Goal: Task Accomplishment & Management: Manage account settings

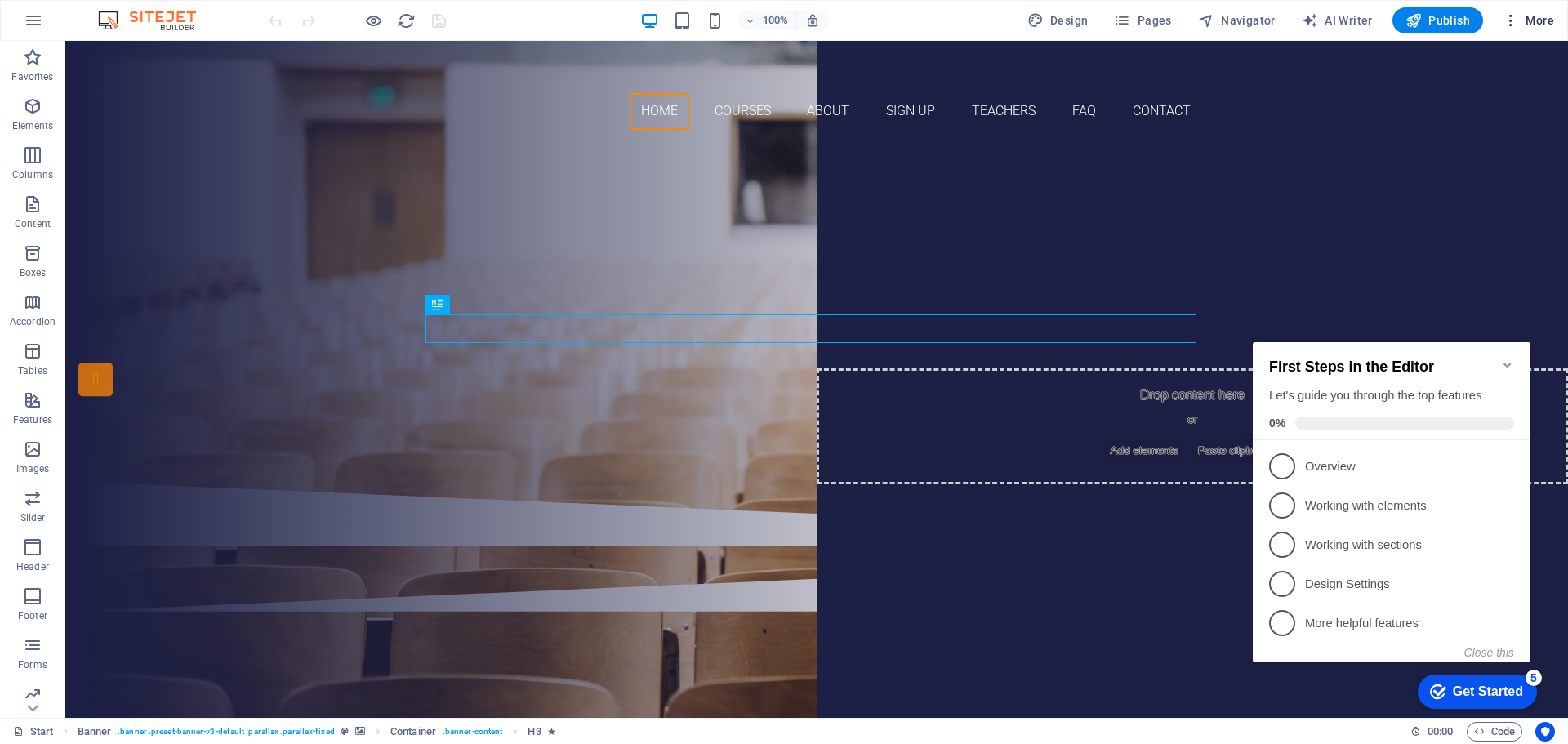
click at [1508, 26] on icon "button" at bounding box center [1511, 20] width 16 height 16
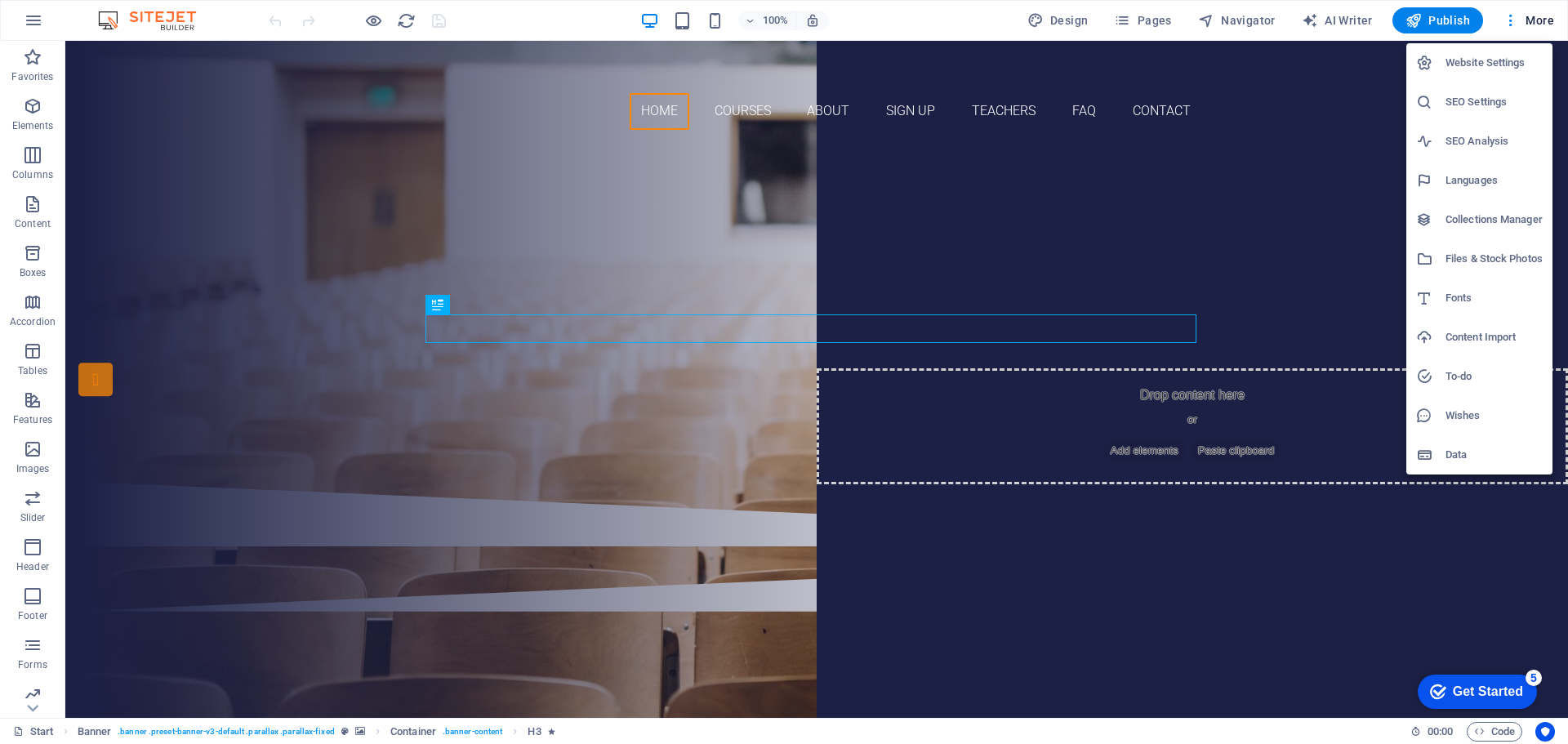
click at [1481, 65] on h6 "Website Settings" at bounding box center [1495, 62] width 97 height 20
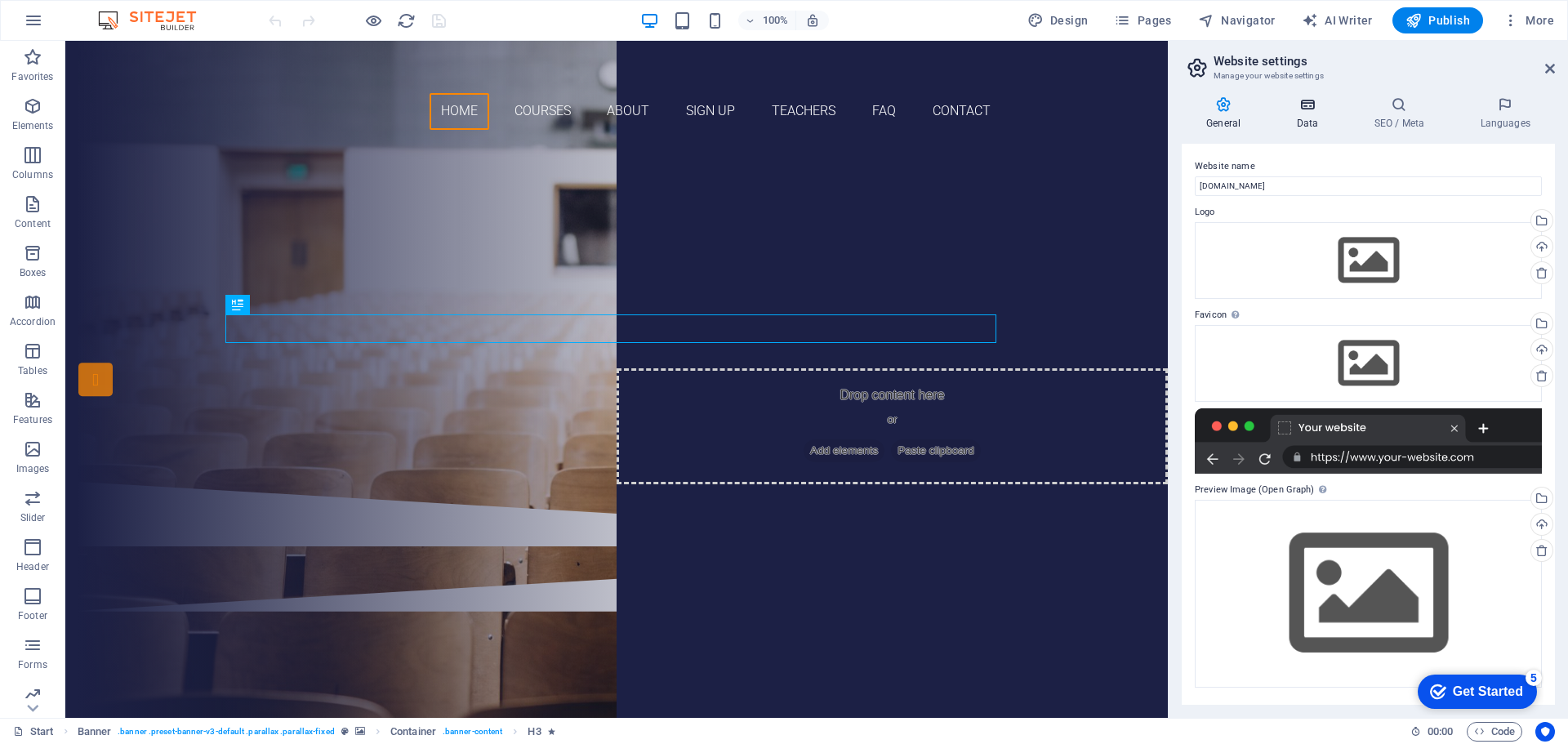
click at [1302, 108] on icon at bounding box center [1307, 104] width 71 height 16
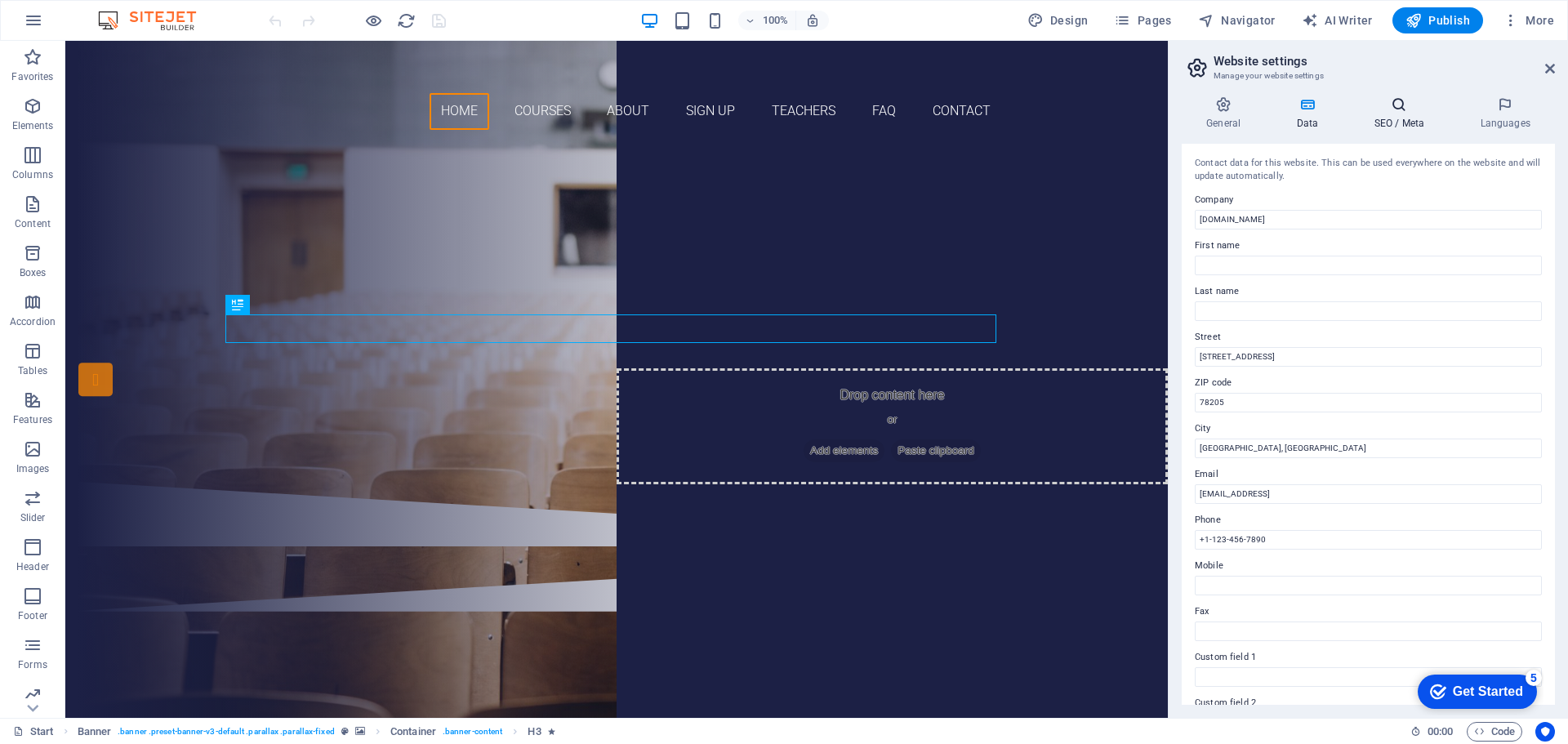
click at [1400, 120] on h4 "SEO / Meta" at bounding box center [1402, 114] width 106 height 34
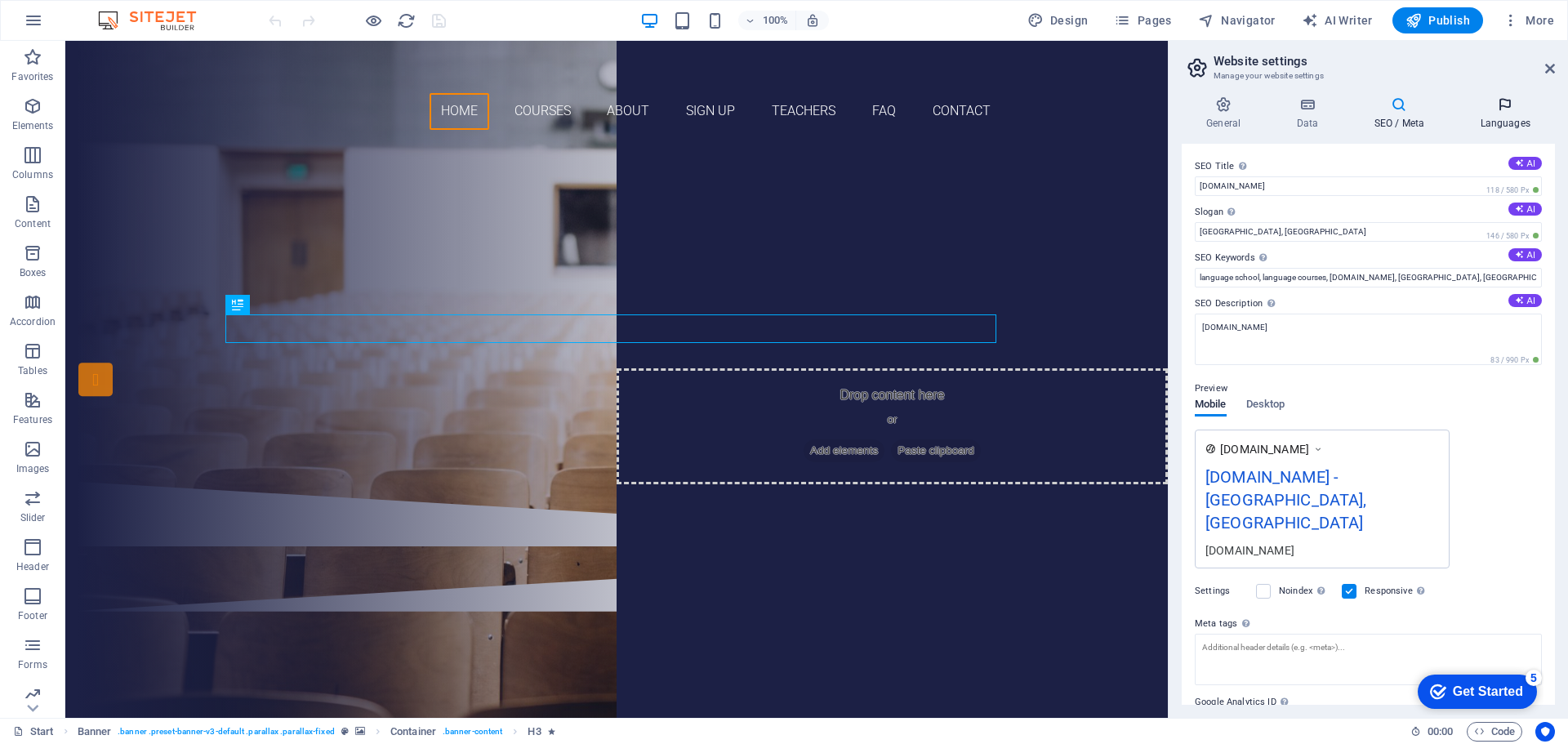
click at [1504, 115] on h4 "Languages" at bounding box center [1505, 114] width 100 height 34
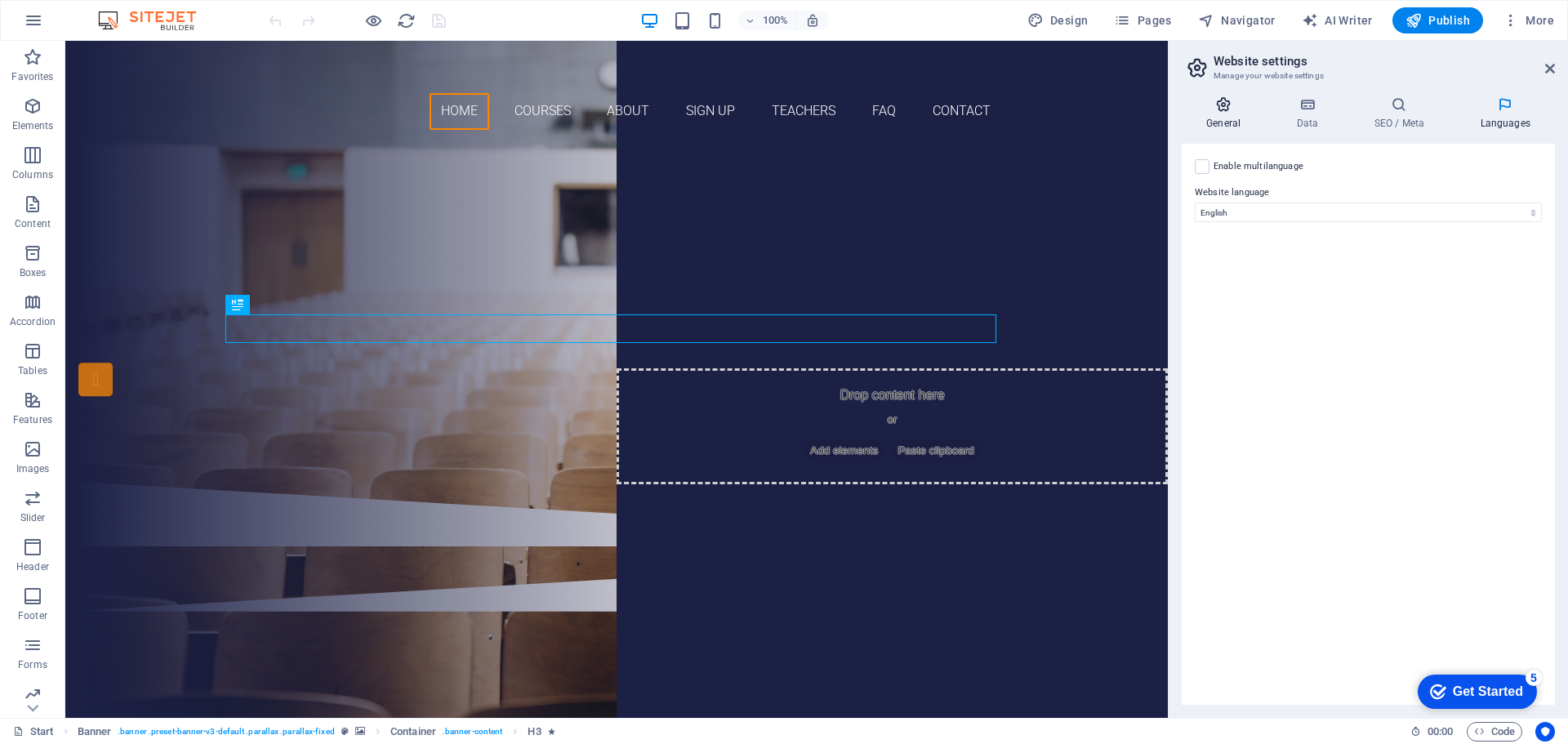
click at [1232, 112] on icon at bounding box center [1224, 104] width 84 height 16
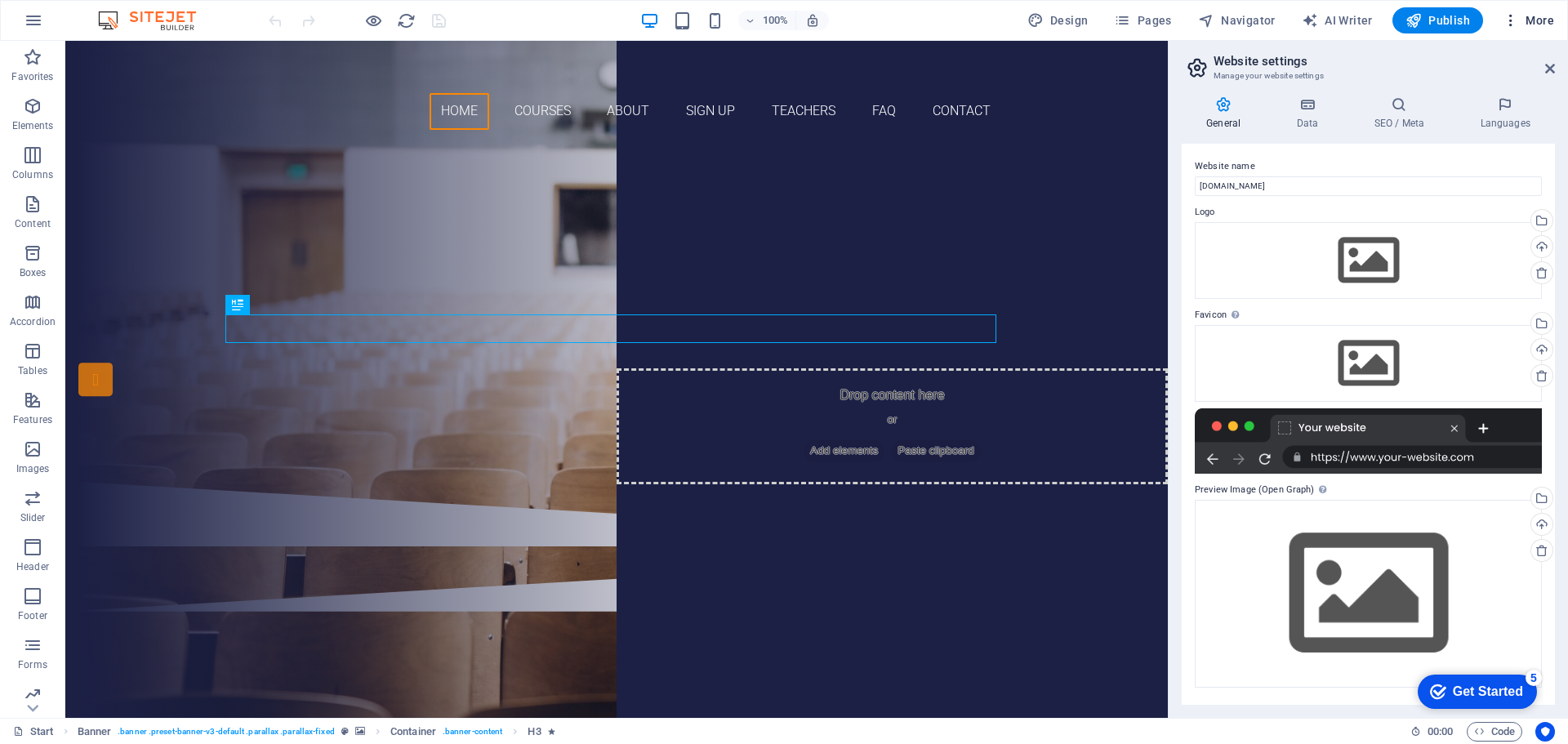
click at [1515, 17] on icon "button" at bounding box center [1511, 20] width 16 height 16
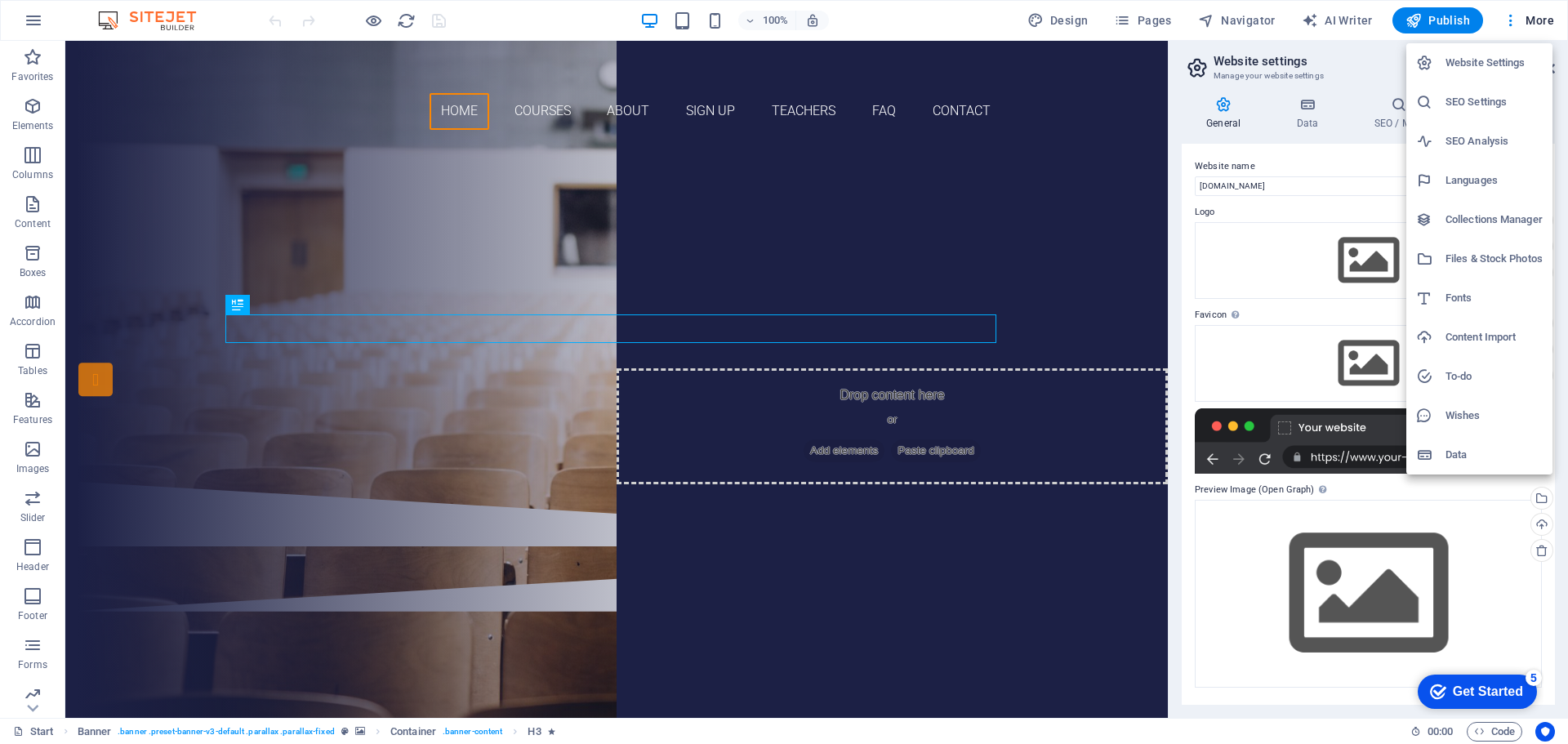
click at [1461, 448] on h6 "Data" at bounding box center [1495, 454] width 97 height 20
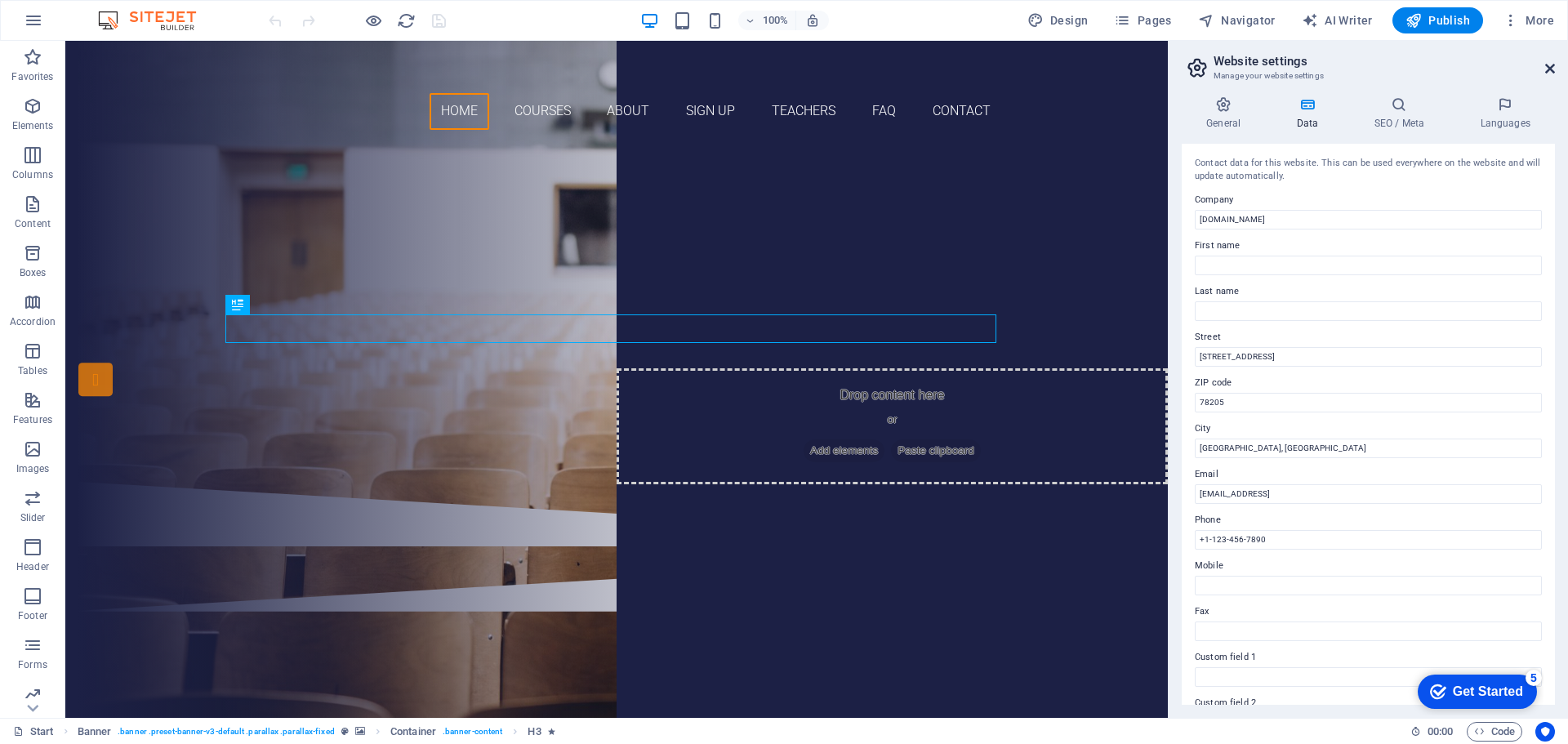
click at [1545, 72] on icon at bounding box center [1549, 68] width 9 height 13
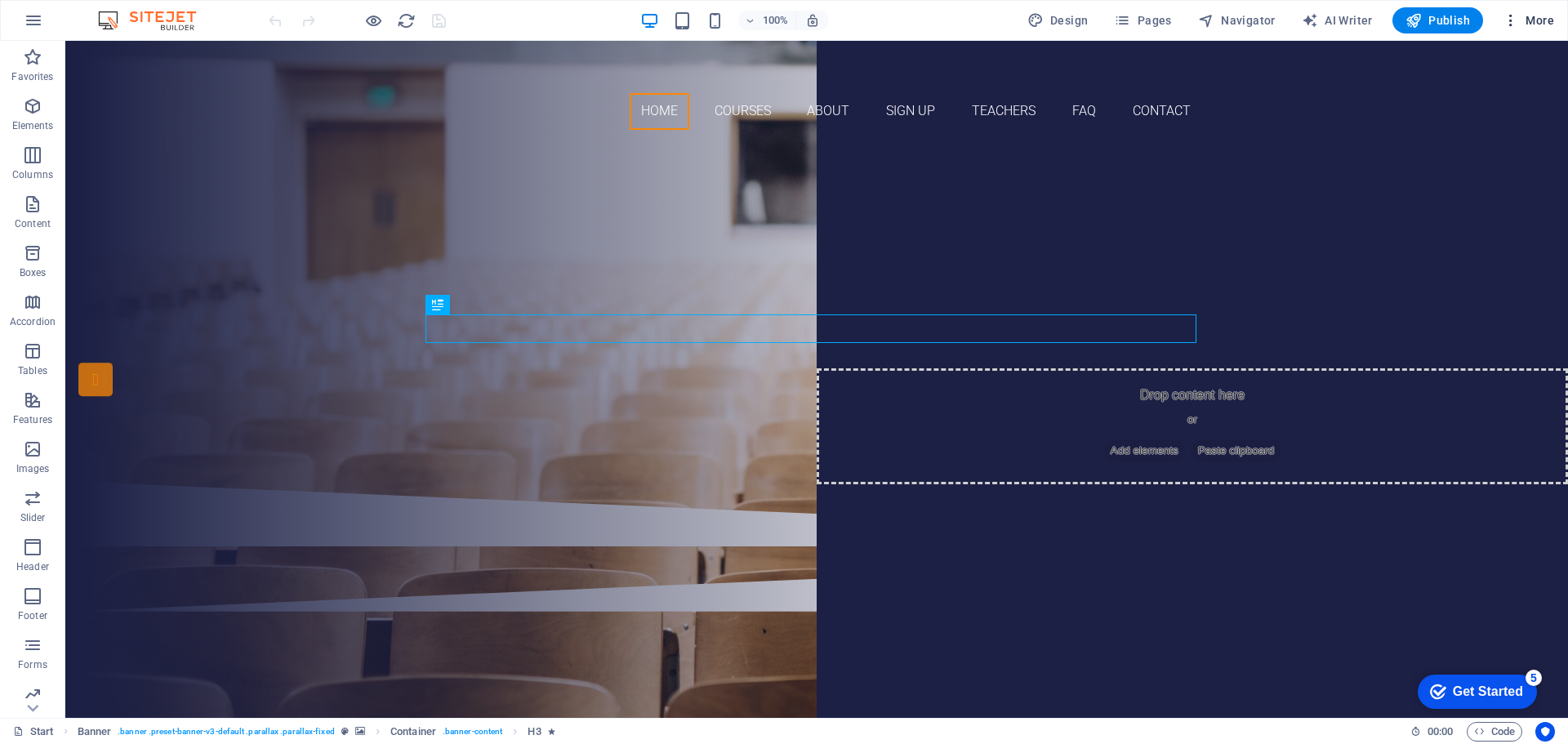
click at [1514, 16] on icon "button" at bounding box center [1511, 20] width 16 height 16
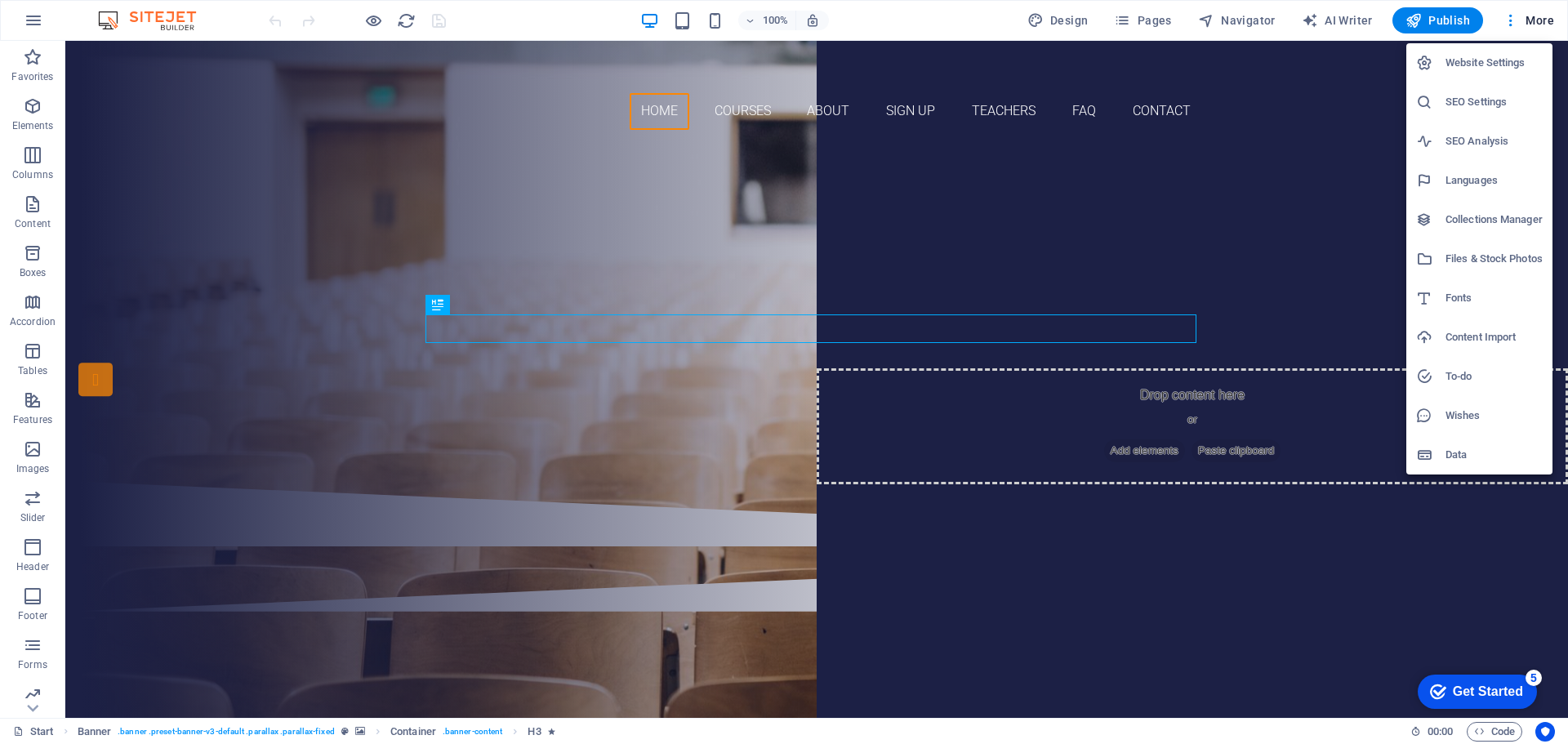
click at [518, 21] on div at bounding box center [784, 372] width 1568 height 744
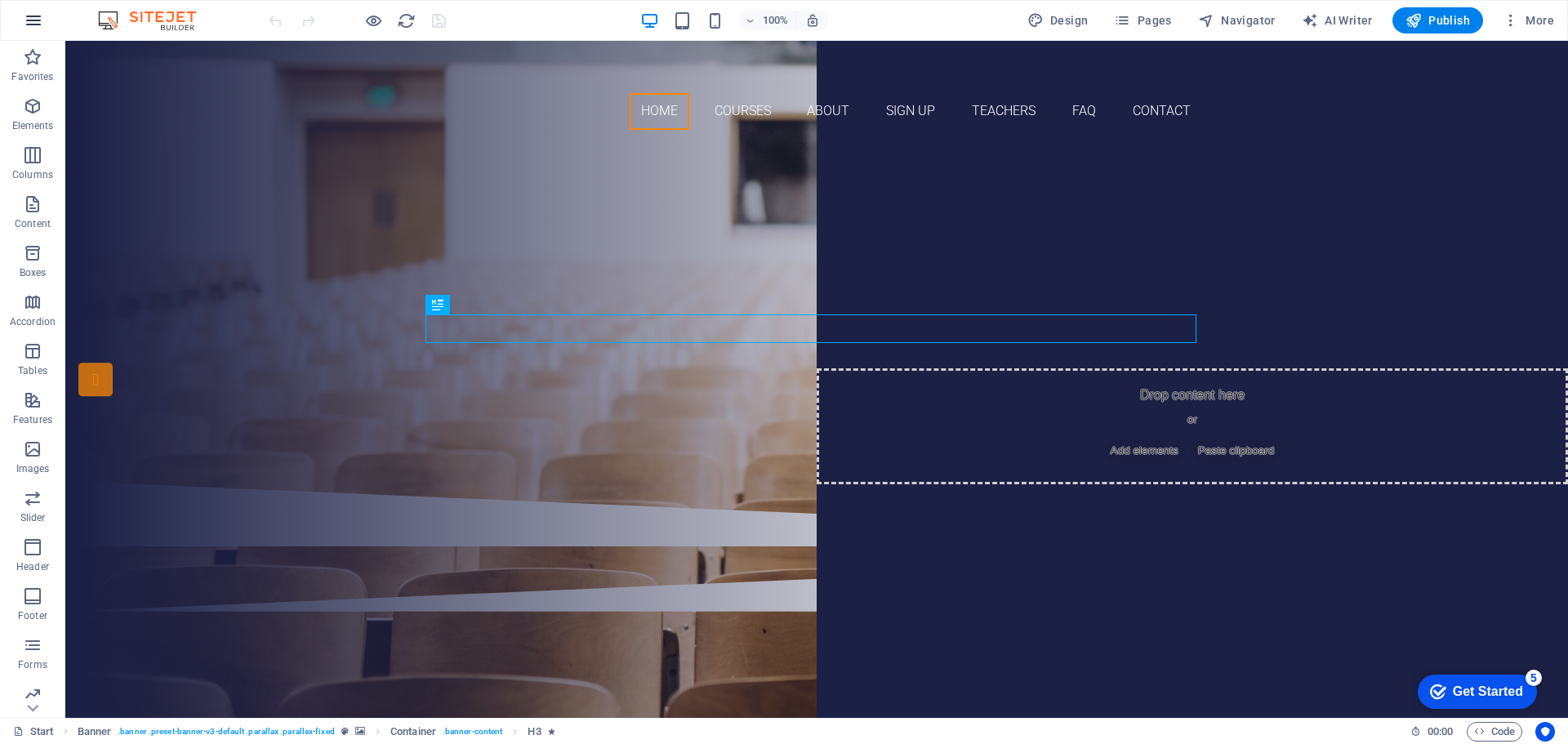
click at [32, 16] on icon "button" at bounding box center [33, 20] width 20 height 20
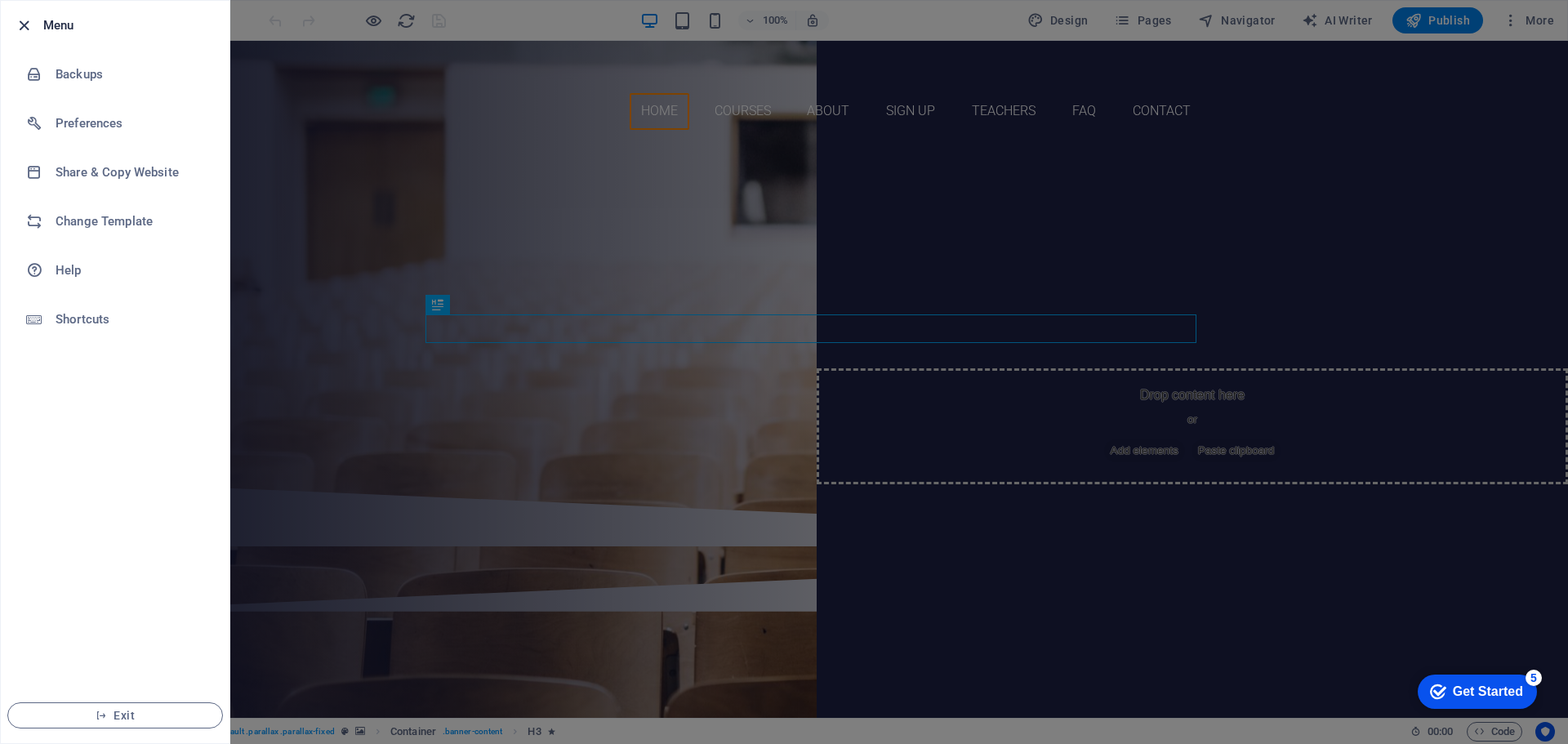
click at [25, 25] on icon "button" at bounding box center [24, 26] width 19 height 19
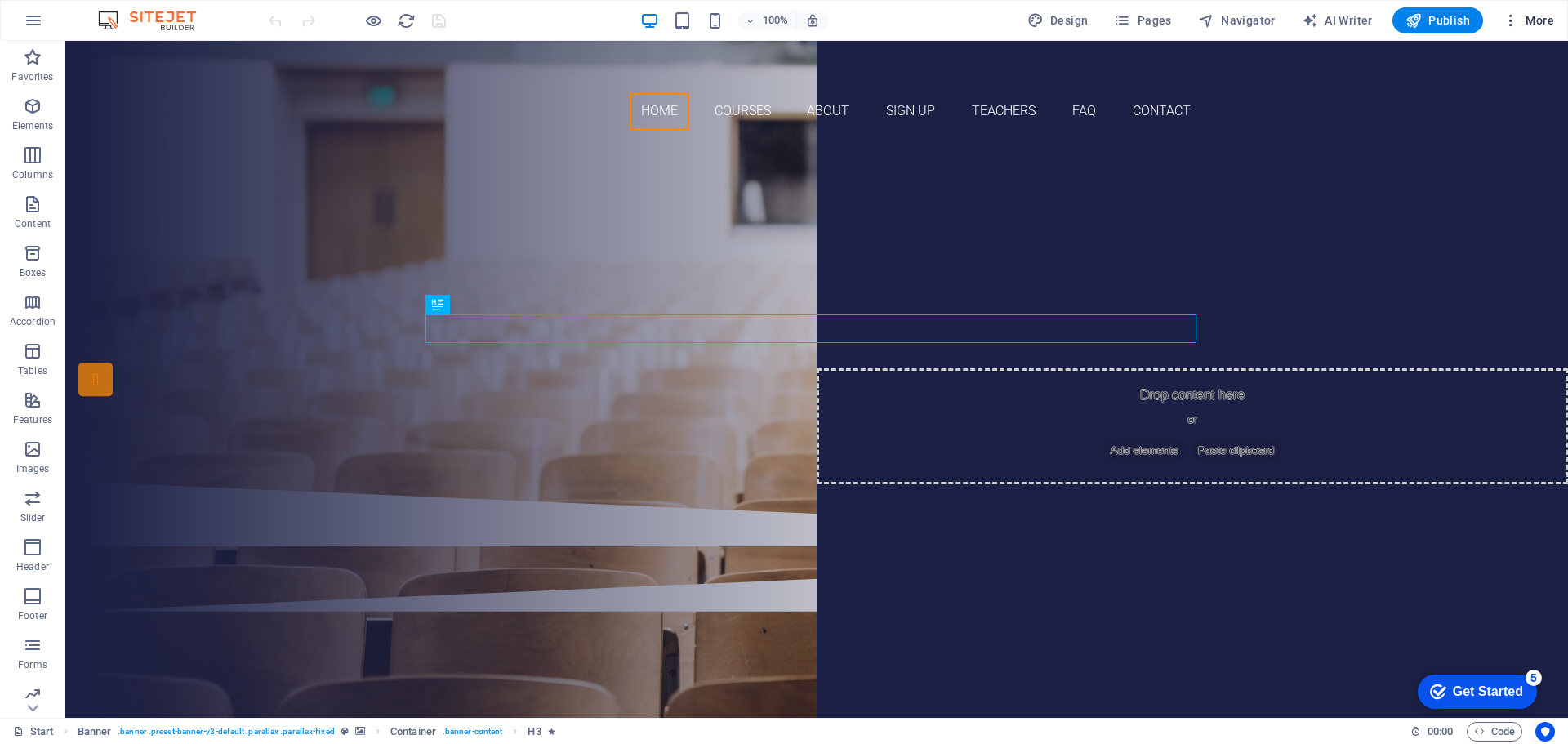
click at [1511, 20] on icon "button" at bounding box center [1511, 20] width 16 height 16
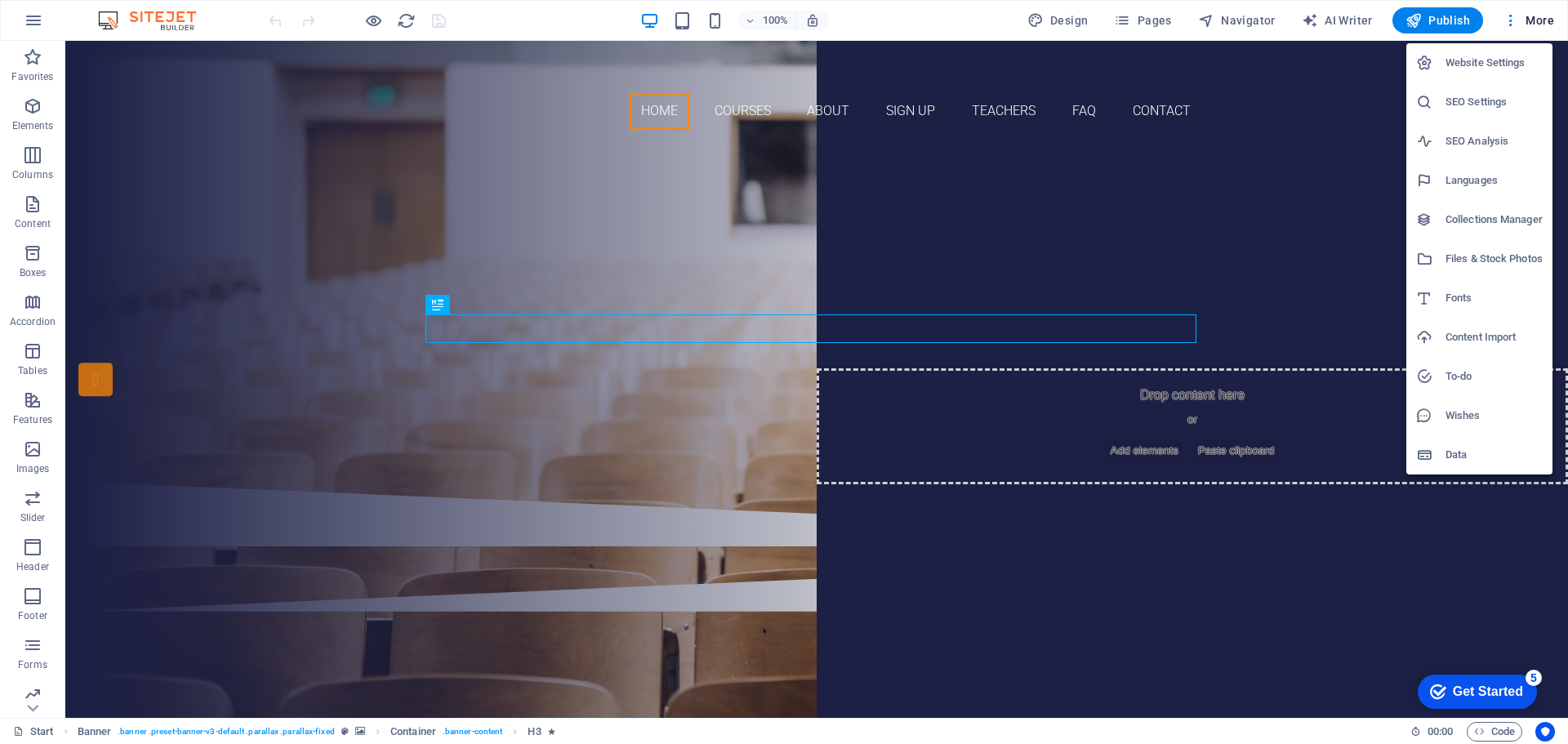
click at [1502, 62] on h6 "Website Settings" at bounding box center [1495, 62] width 97 height 20
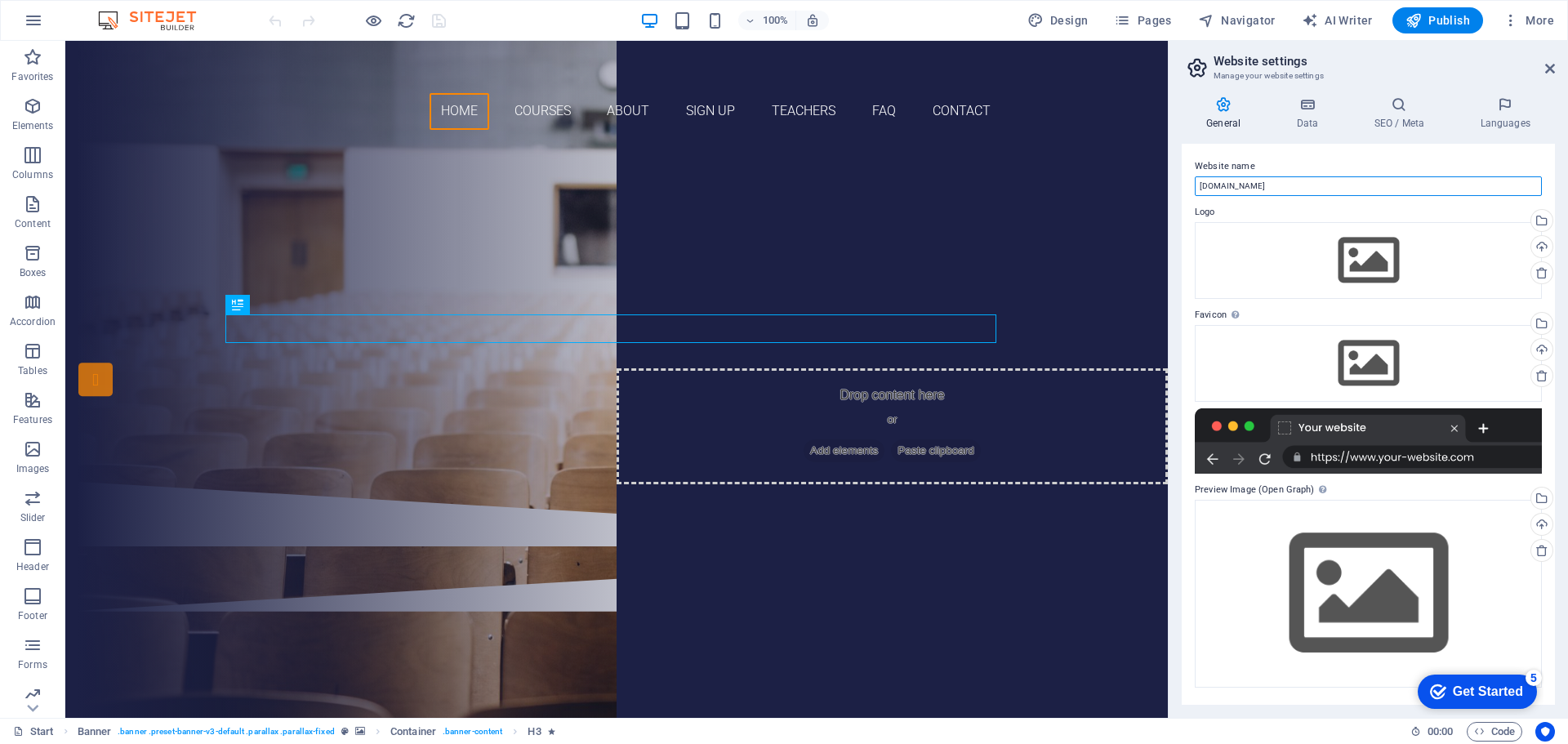
click at [1331, 185] on input "[DOMAIN_NAME]" at bounding box center [1368, 186] width 347 height 20
click at [1309, 121] on h4 "Data" at bounding box center [1310, 114] width 78 height 34
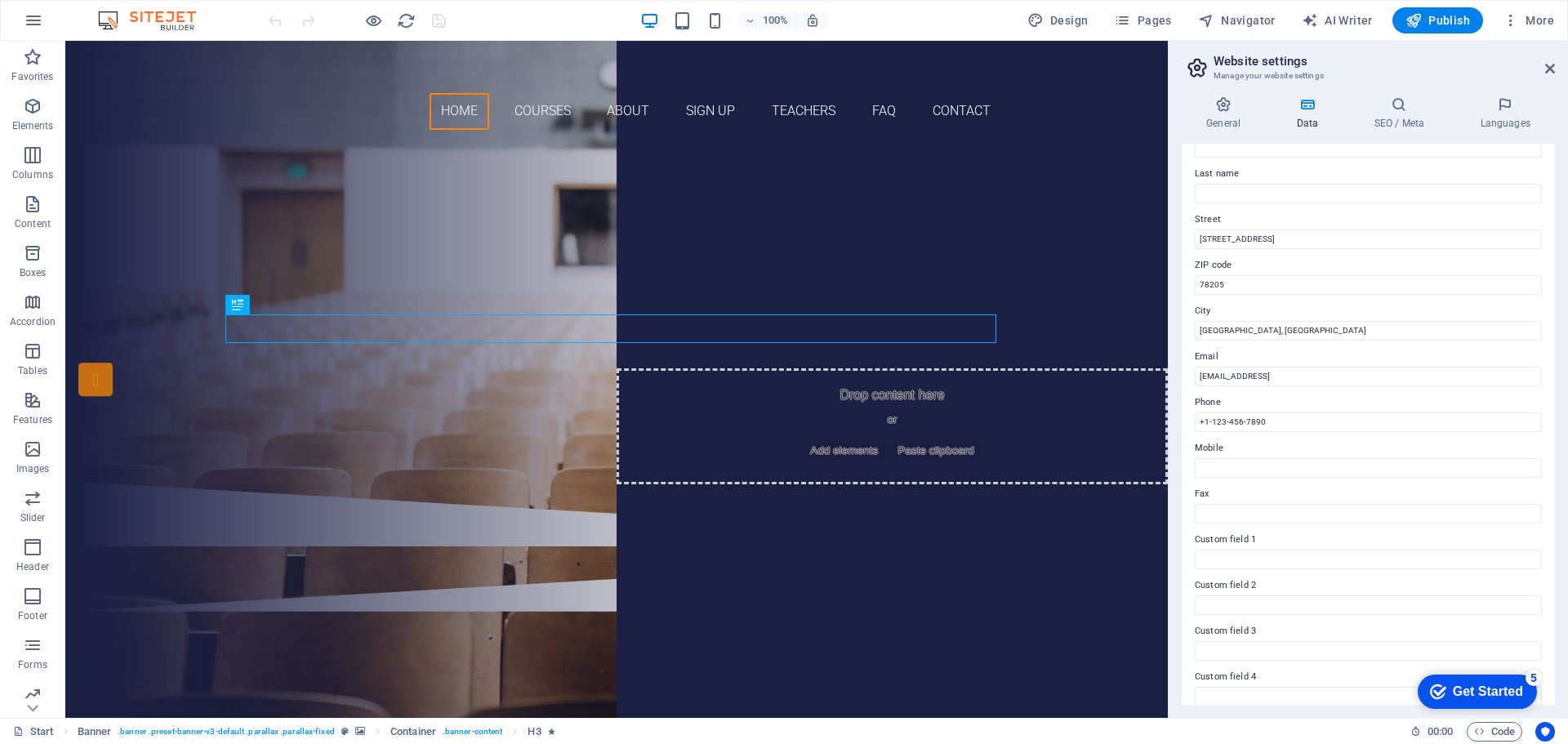
scroll to position [224, 0]
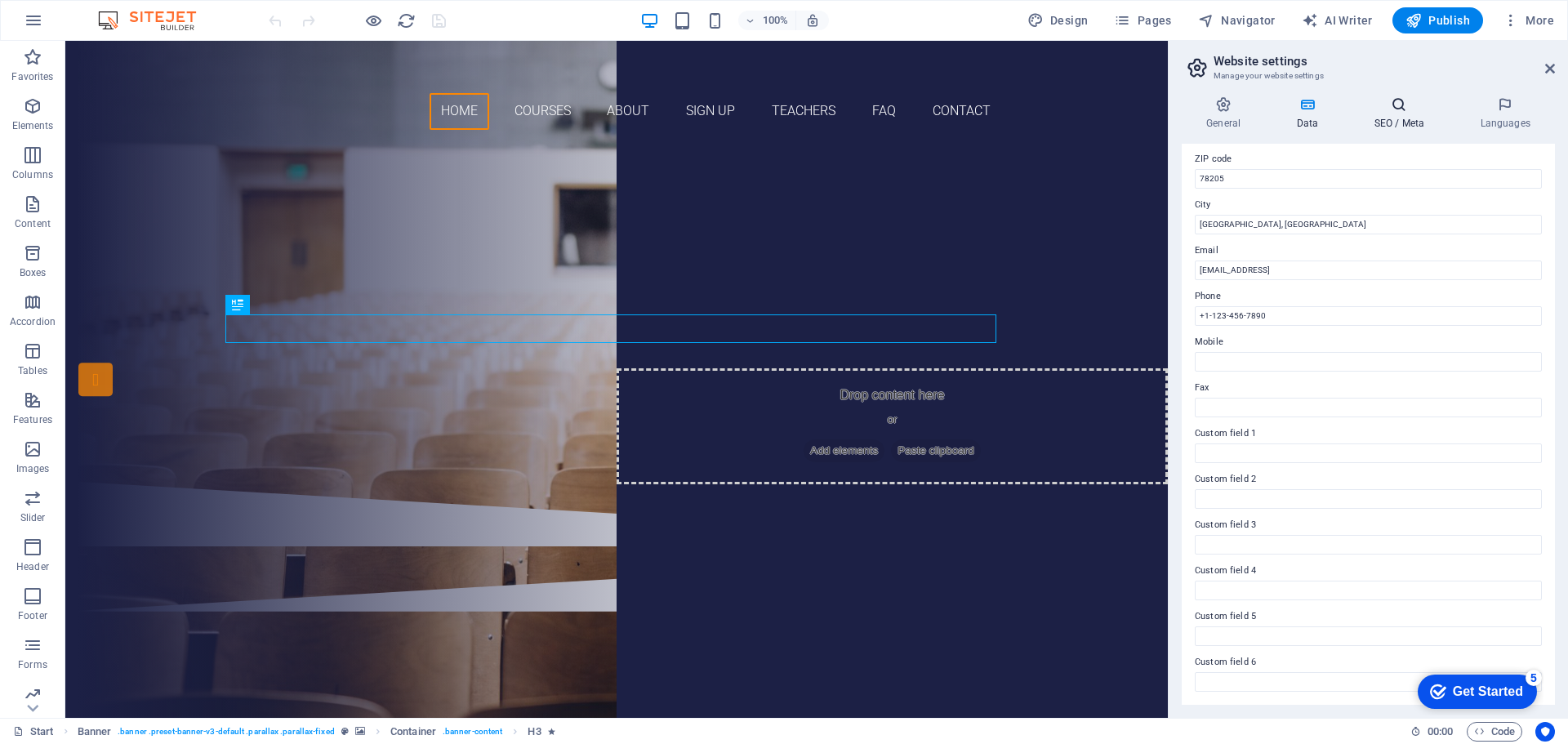
click at [1401, 113] on h4 "SEO / Meta" at bounding box center [1402, 114] width 106 height 34
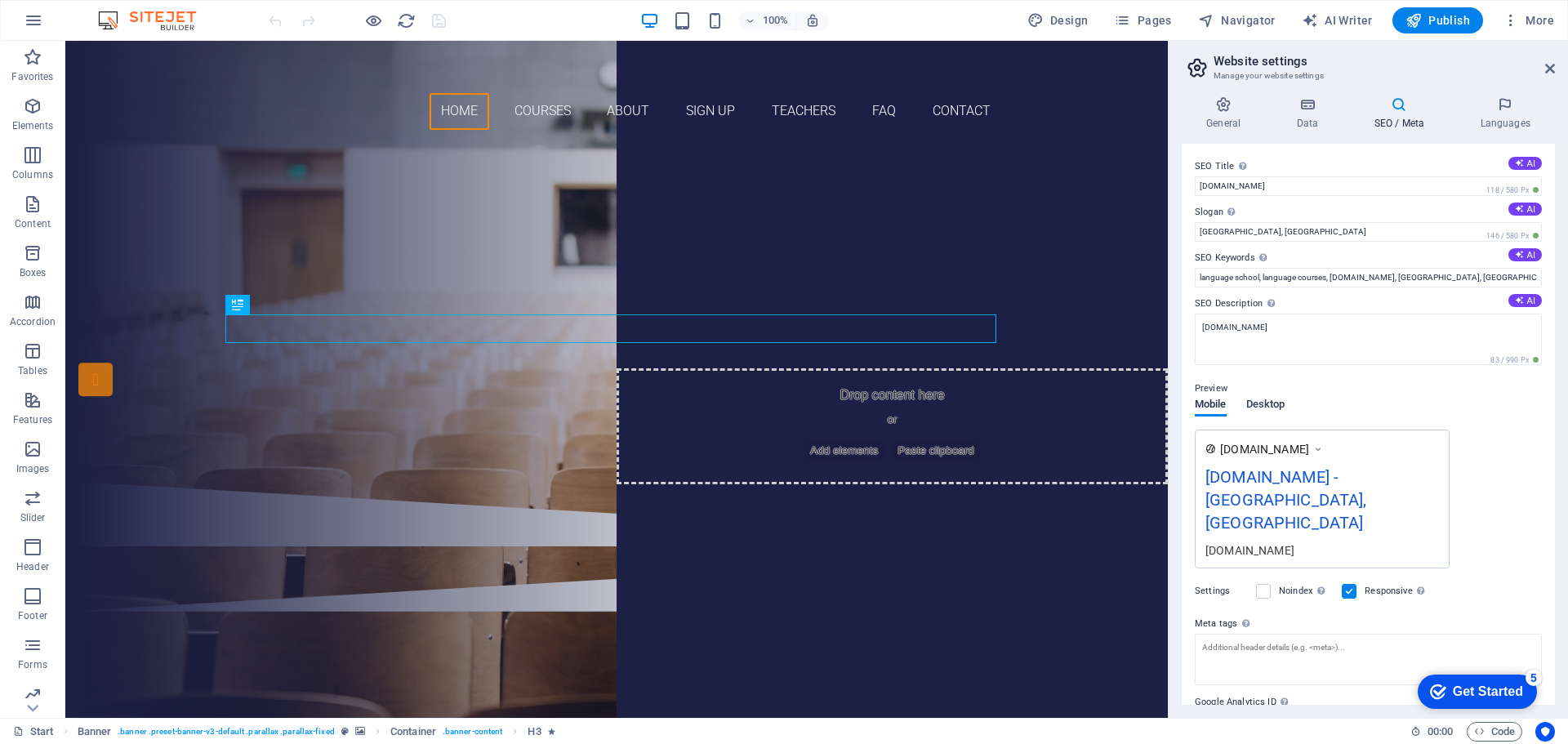
click at [1271, 402] on span "Desktop" at bounding box center [1266, 406] width 39 height 23
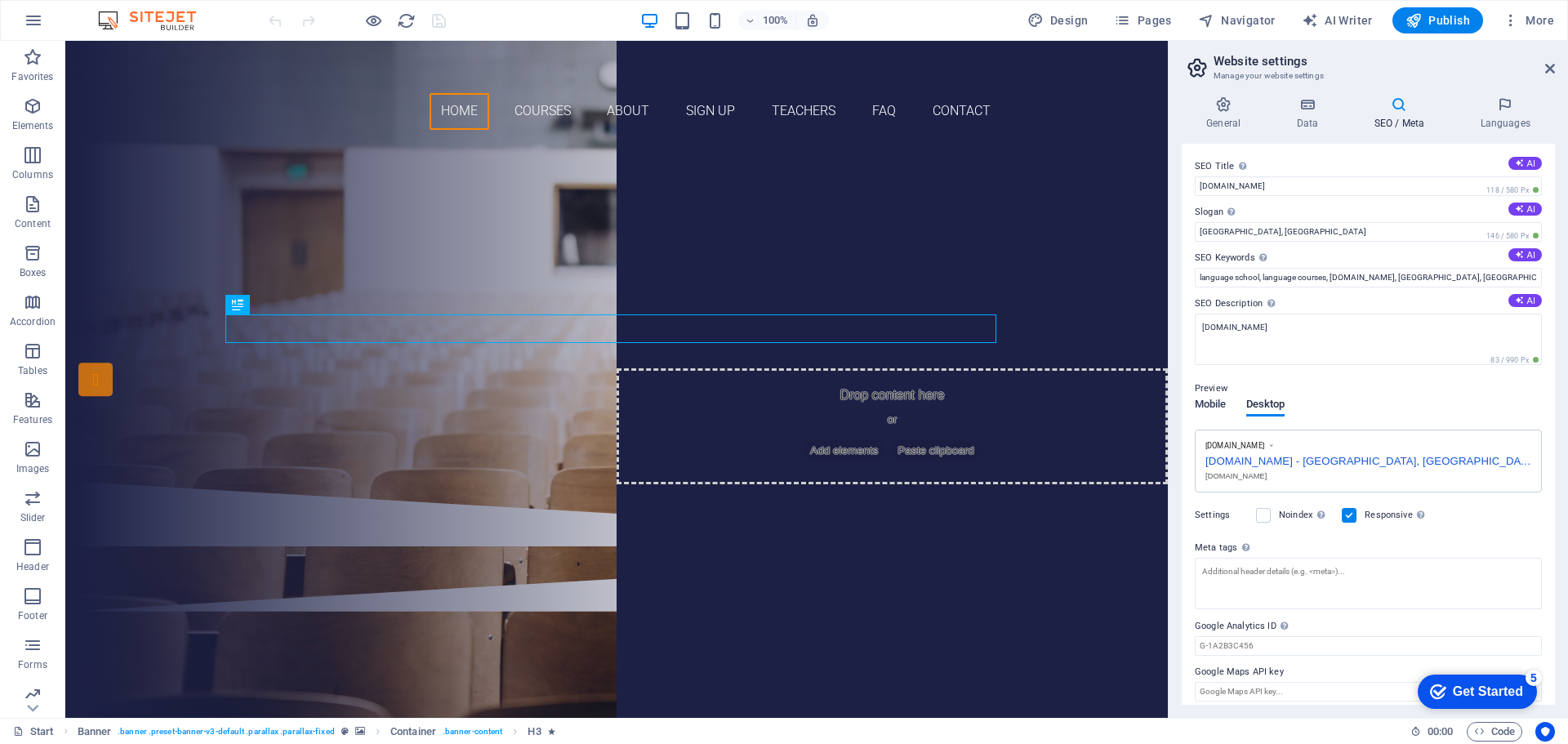
click at [1214, 403] on span "Mobile" at bounding box center [1210, 406] width 32 height 23
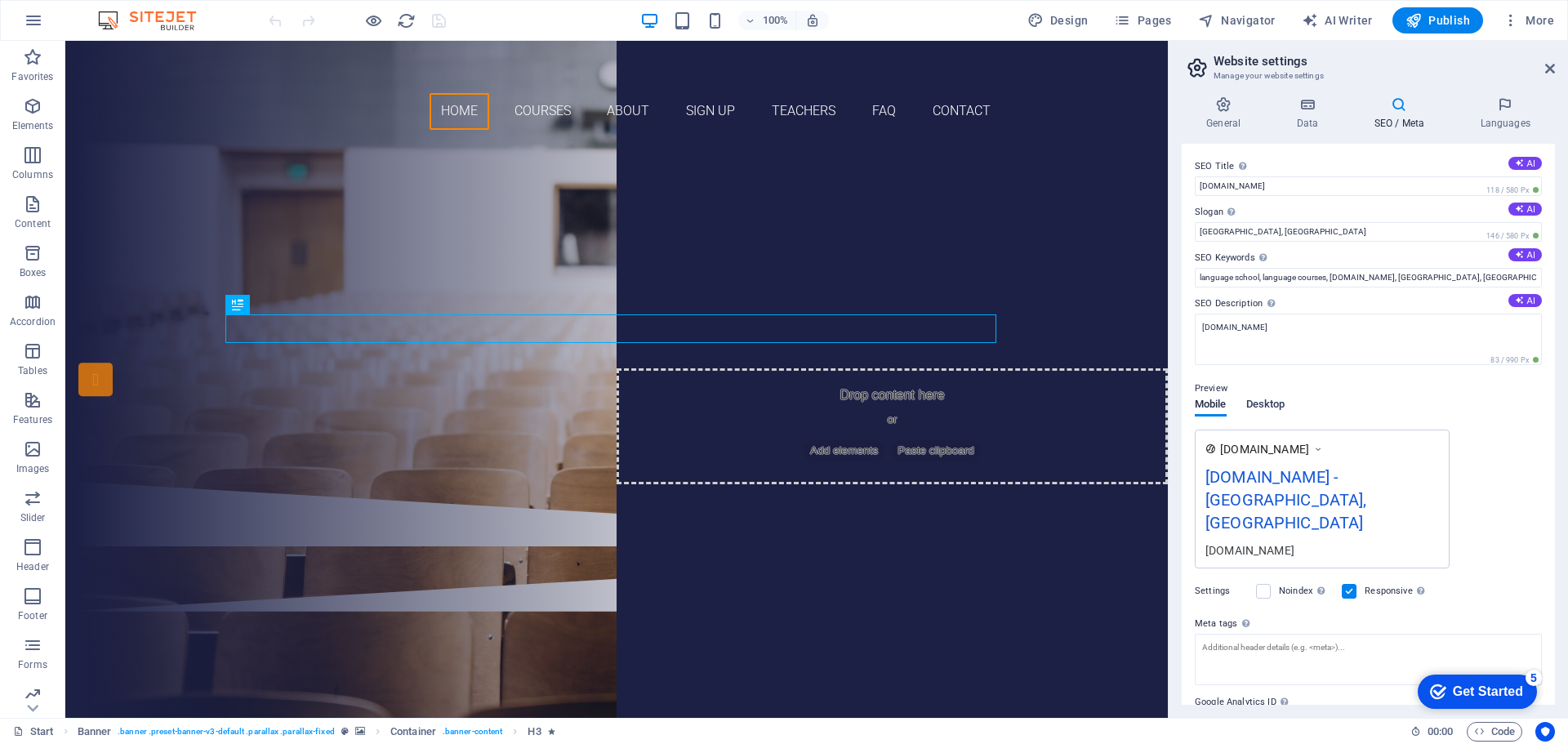
click at [1262, 402] on span "Desktop" at bounding box center [1266, 406] width 39 height 23
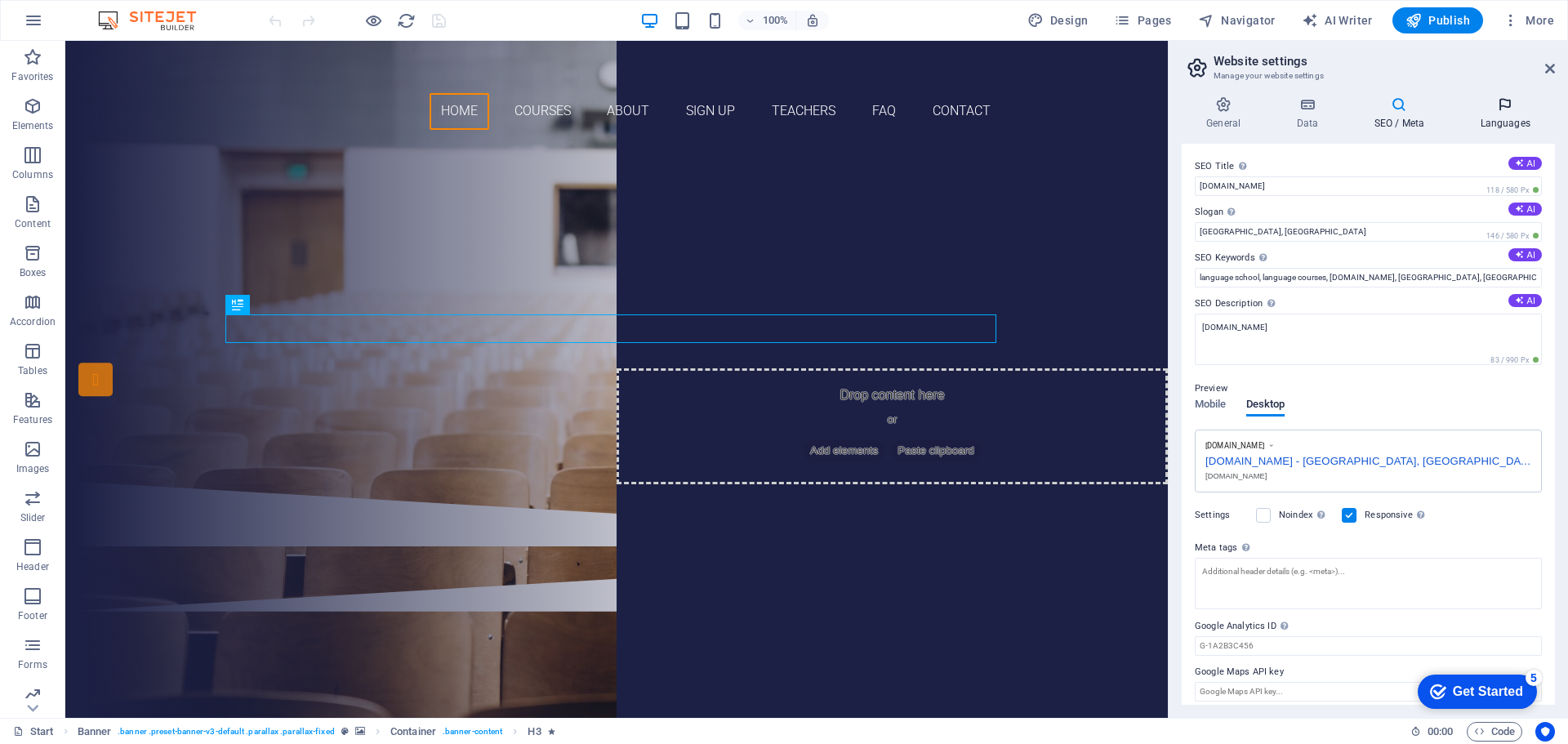
click at [1501, 121] on h4 "Languages" at bounding box center [1505, 114] width 100 height 34
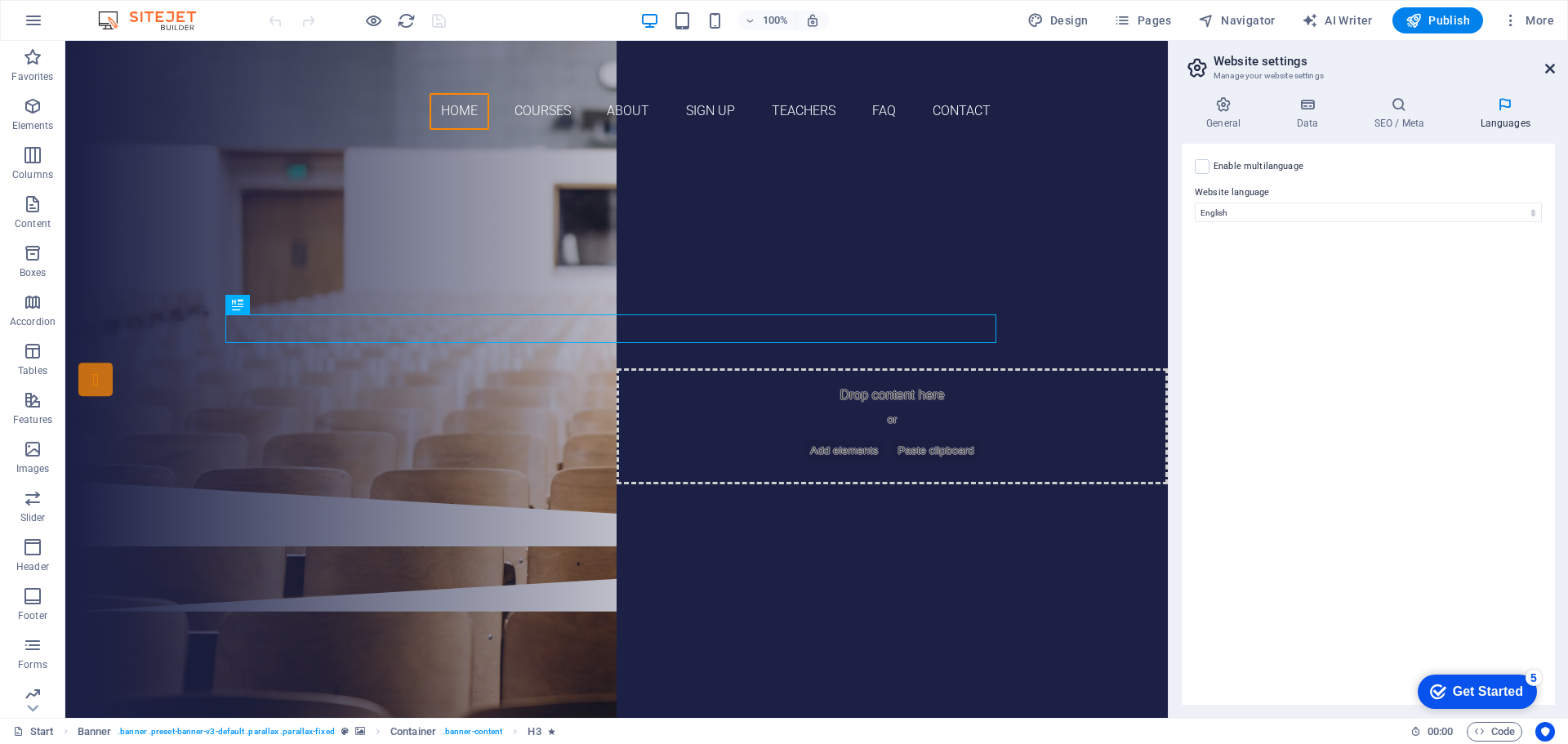
click at [1548, 70] on icon at bounding box center [1549, 68] width 9 height 13
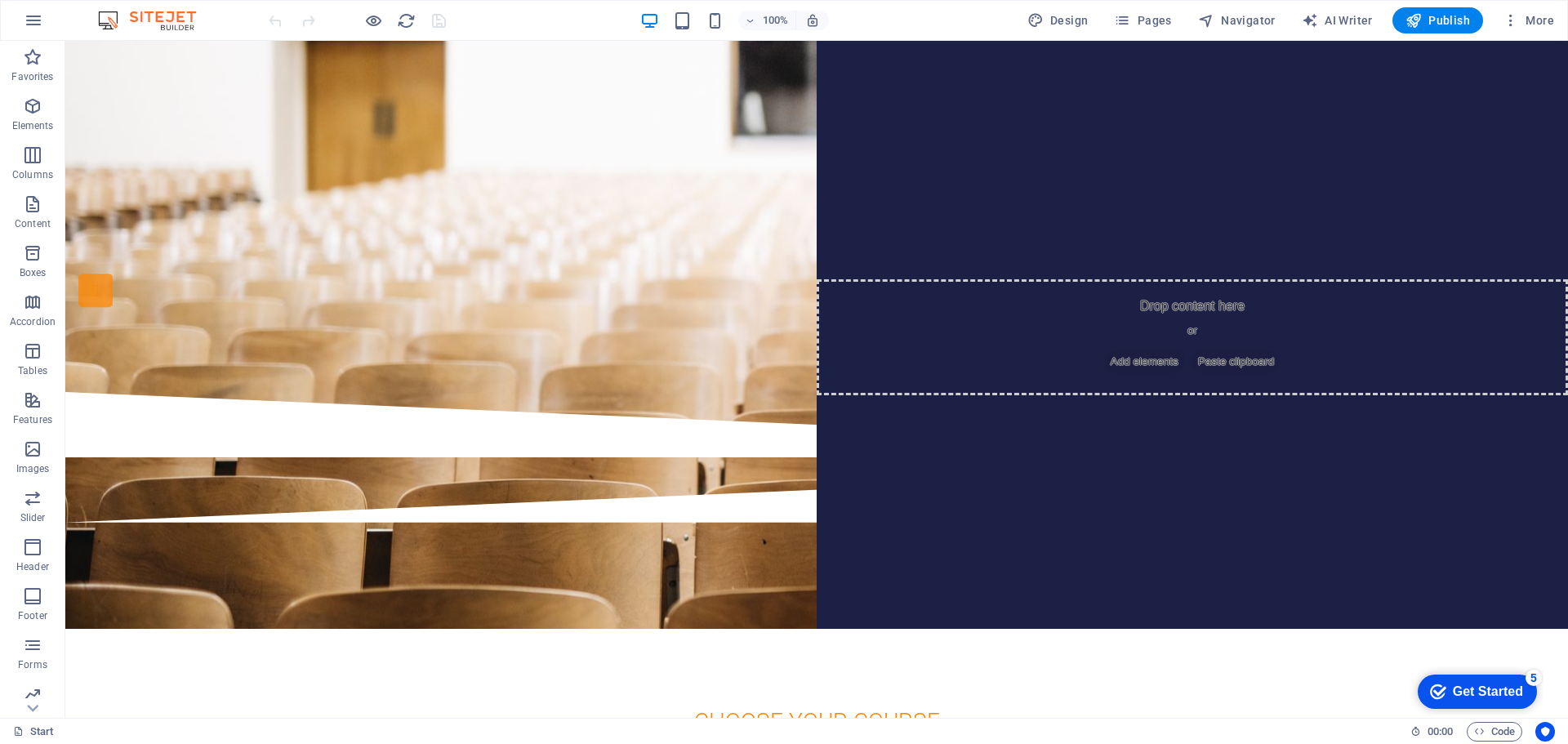
scroll to position [0, 0]
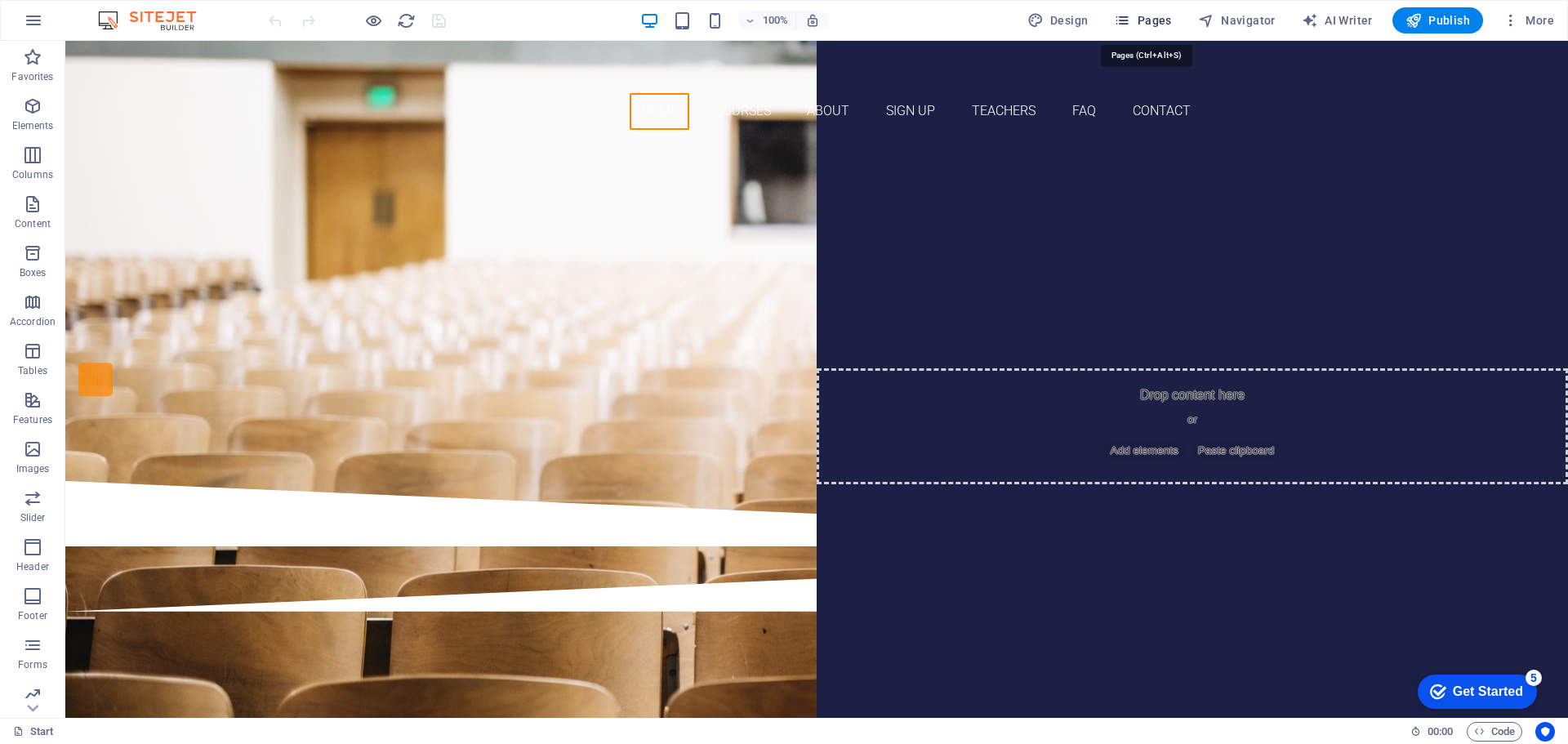
click at [1130, 21] on icon "button" at bounding box center [1121, 20] width 16 height 16
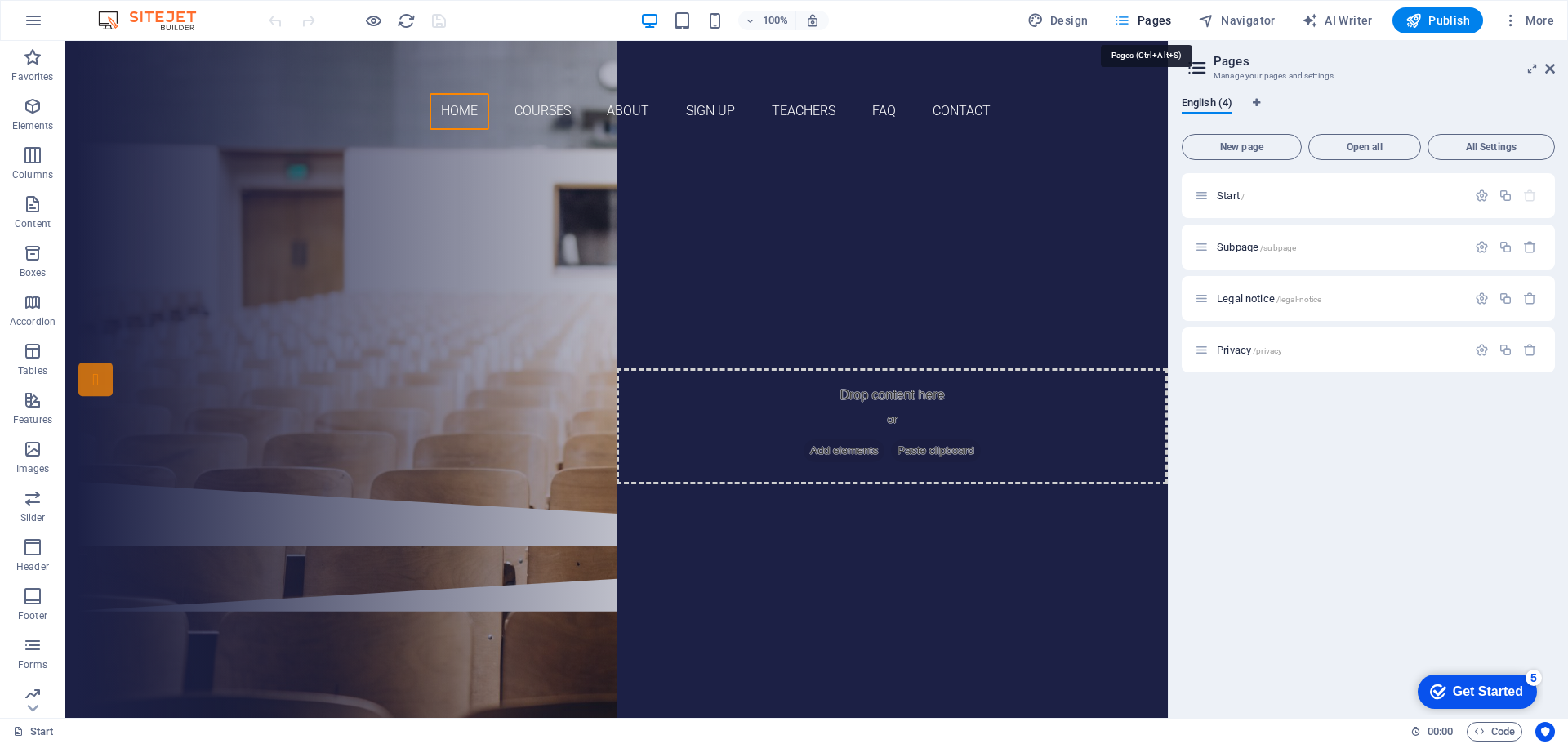
click at [1130, 21] on icon "button" at bounding box center [1121, 20] width 16 height 16
click at [1551, 68] on icon at bounding box center [1549, 68] width 9 height 13
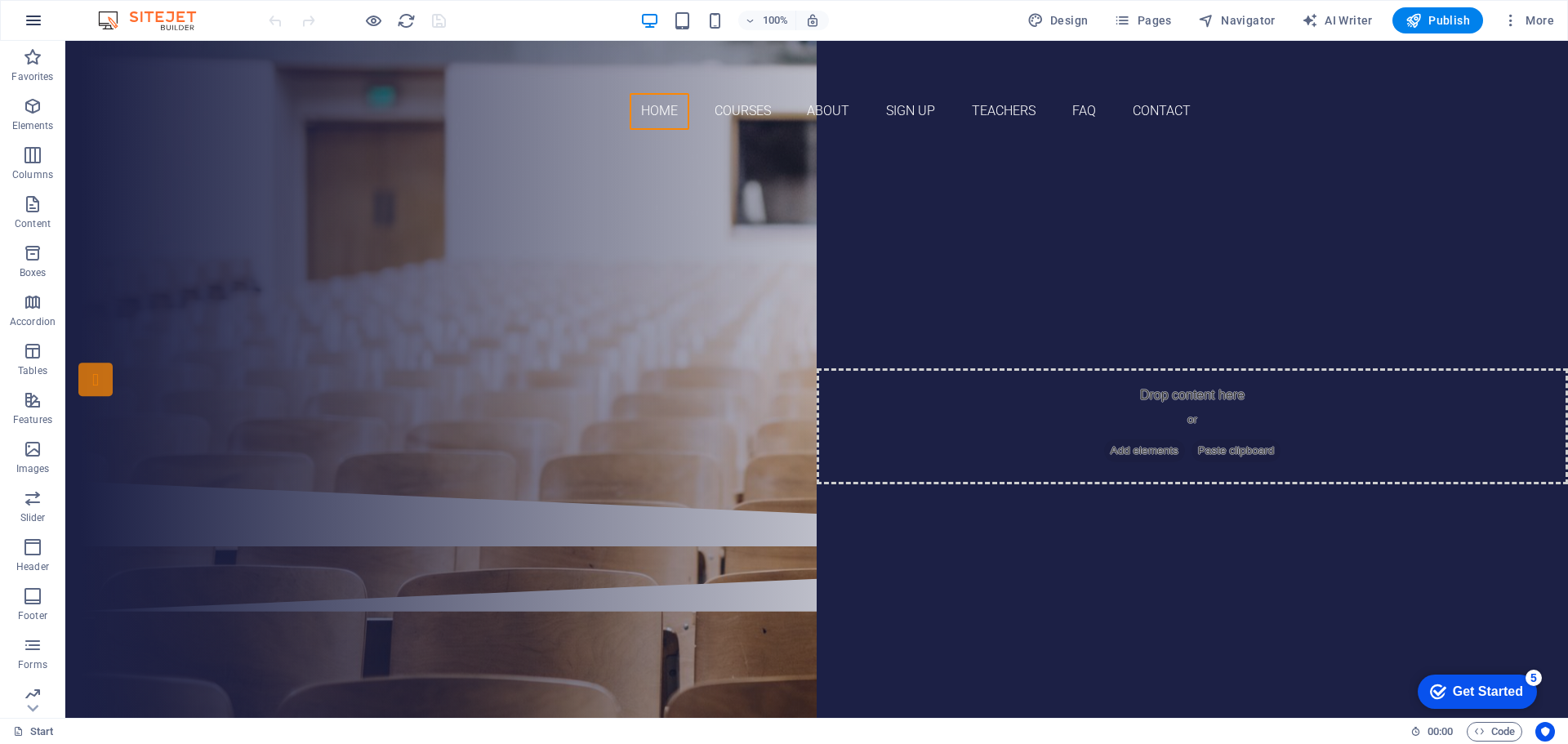
click at [33, 25] on icon "button" at bounding box center [33, 20] width 20 height 20
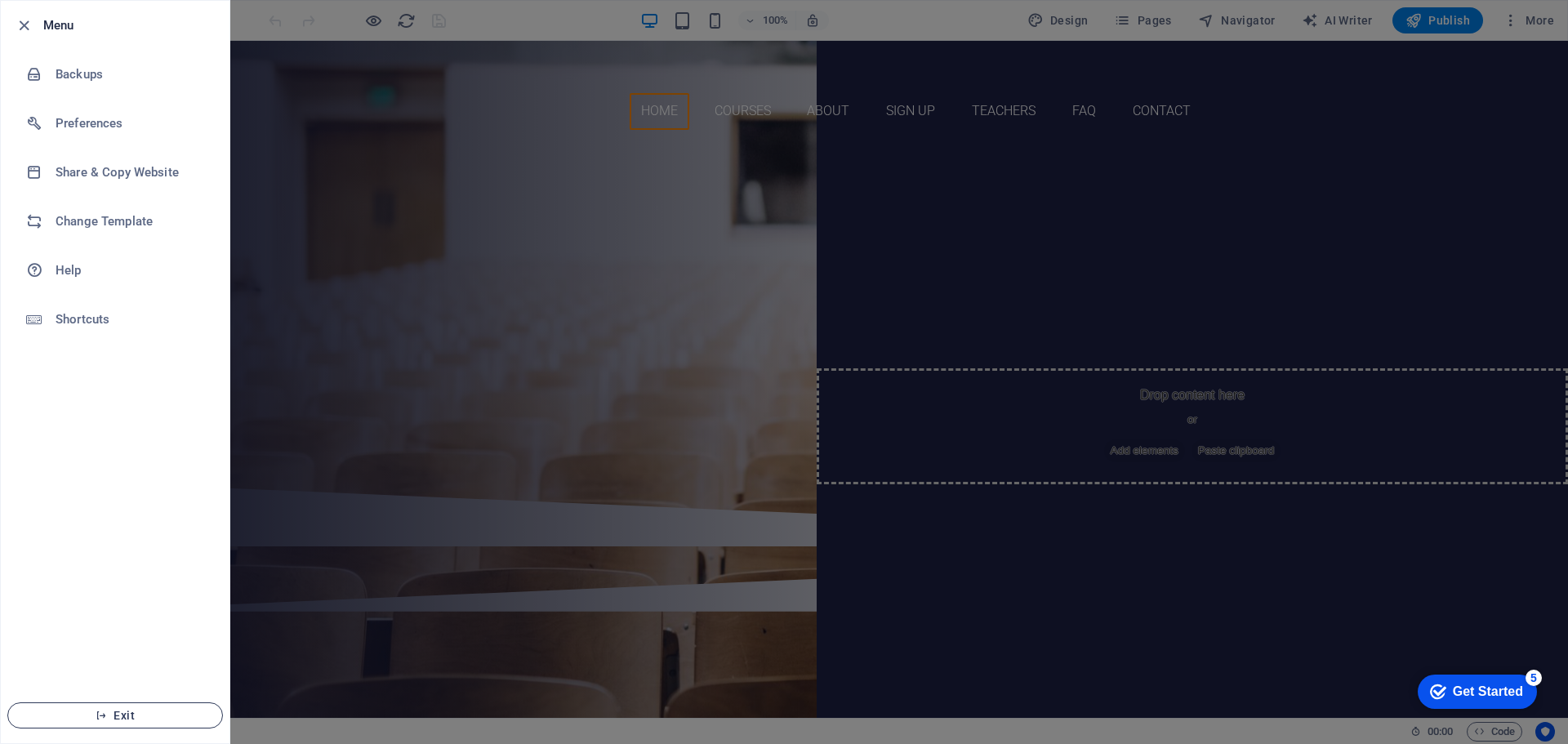
click at [110, 714] on span "Exit" at bounding box center [115, 715] width 188 height 13
